Goal: Communication & Community: Ask a question

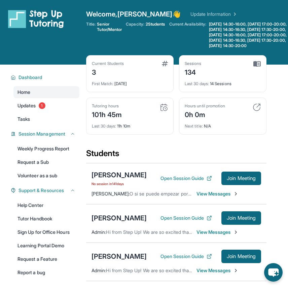
scroll to position [138, 0]
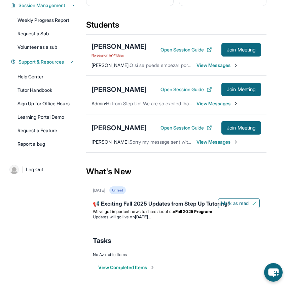
scroll to position [150, 0]
click at [204, 144] on span "View Messages" at bounding box center [218, 142] width 42 height 7
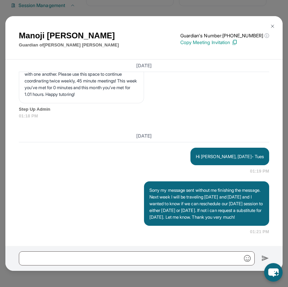
scroll to position [4810, 0]
click at [273, 27] on img at bounding box center [272, 26] width 5 height 5
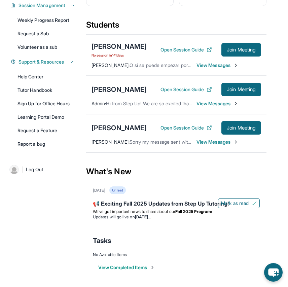
click at [211, 143] on span "View Messages" at bounding box center [218, 142] width 42 height 7
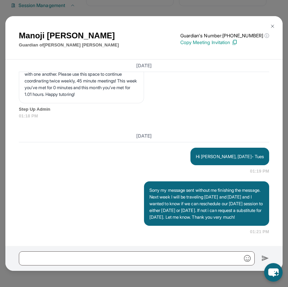
click at [274, 25] on img at bounding box center [272, 26] width 5 height 5
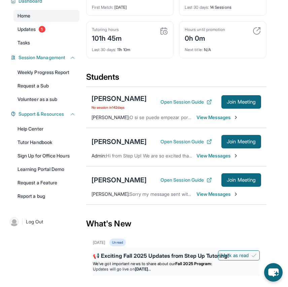
scroll to position [76, 0]
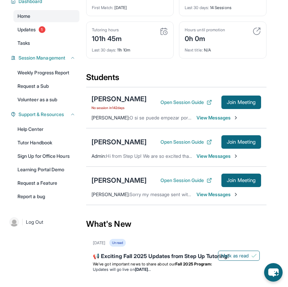
click at [201, 198] on span "View Messages" at bounding box center [218, 194] width 42 height 7
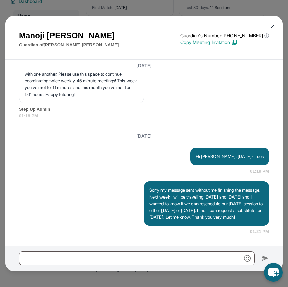
scroll to position [4810, 0]
click at [270, 25] on img at bounding box center [272, 26] width 5 height 5
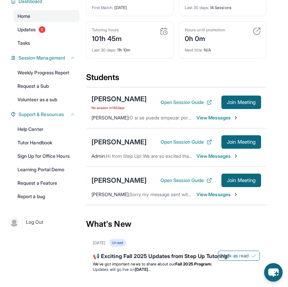
click at [213, 198] on span "View Messages" at bounding box center [218, 194] width 42 height 7
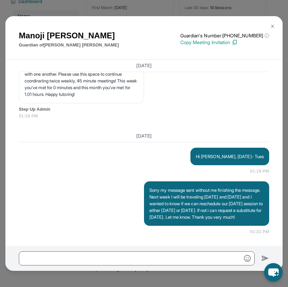
click at [275, 27] on img at bounding box center [272, 26] width 5 height 5
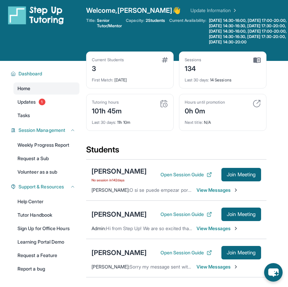
scroll to position [3, 0]
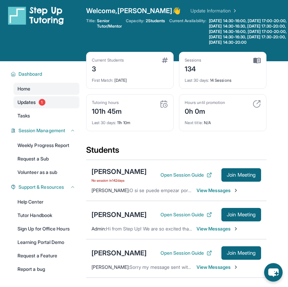
click at [35, 108] on link "Updates 1" at bounding box center [46, 102] width 66 height 12
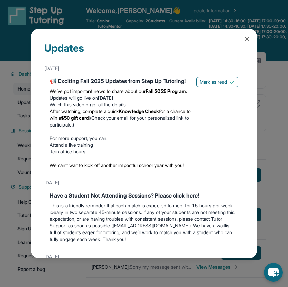
click at [246, 38] on icon at bounding box center [247, 38] width 7 height 7
